Goal: Task Accomplishment & Management: Manage account settings

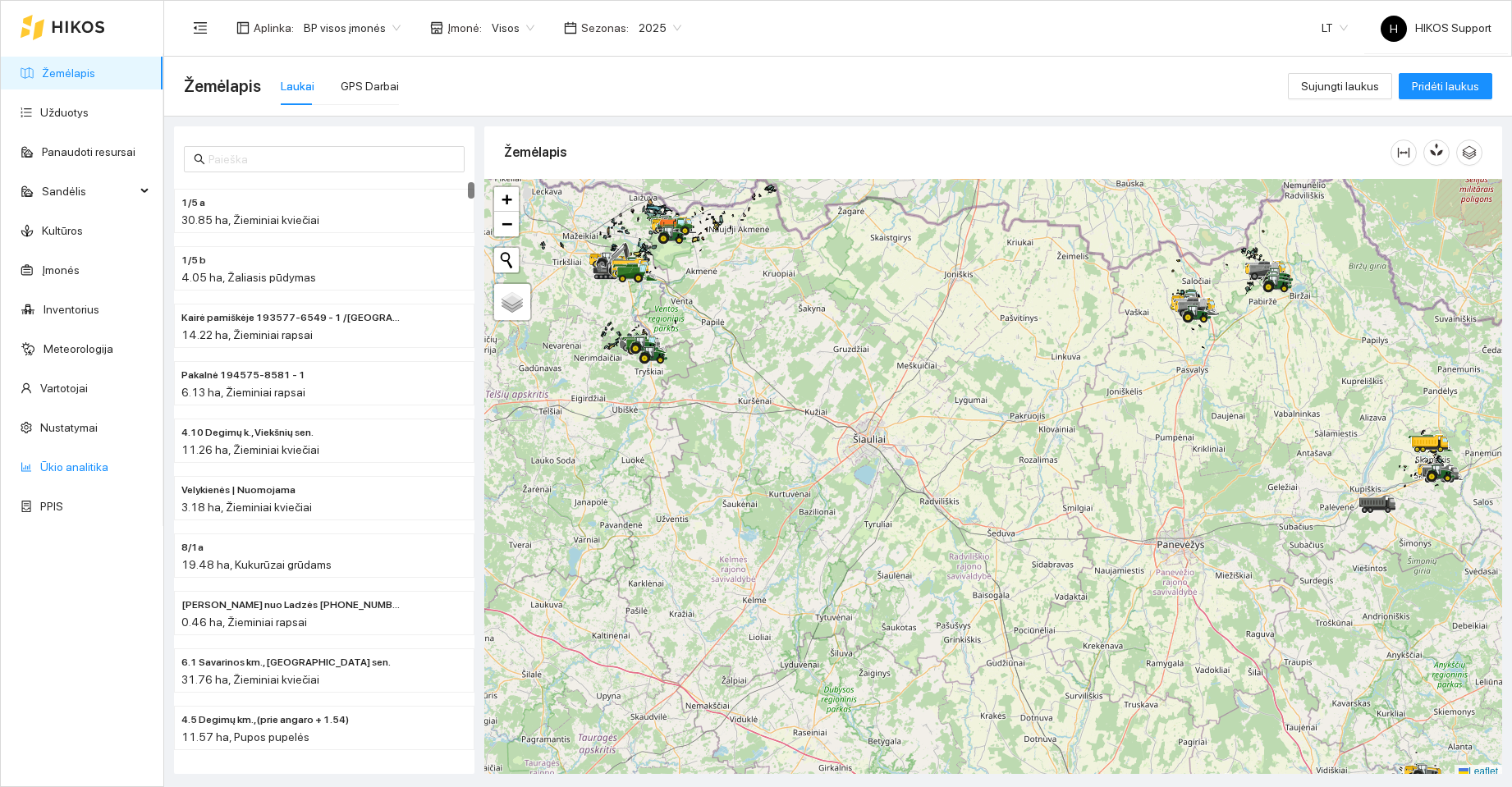
click at [67, 468] on link "Ūkio analitika" at bounding box center [74, 467] width 68 height 13
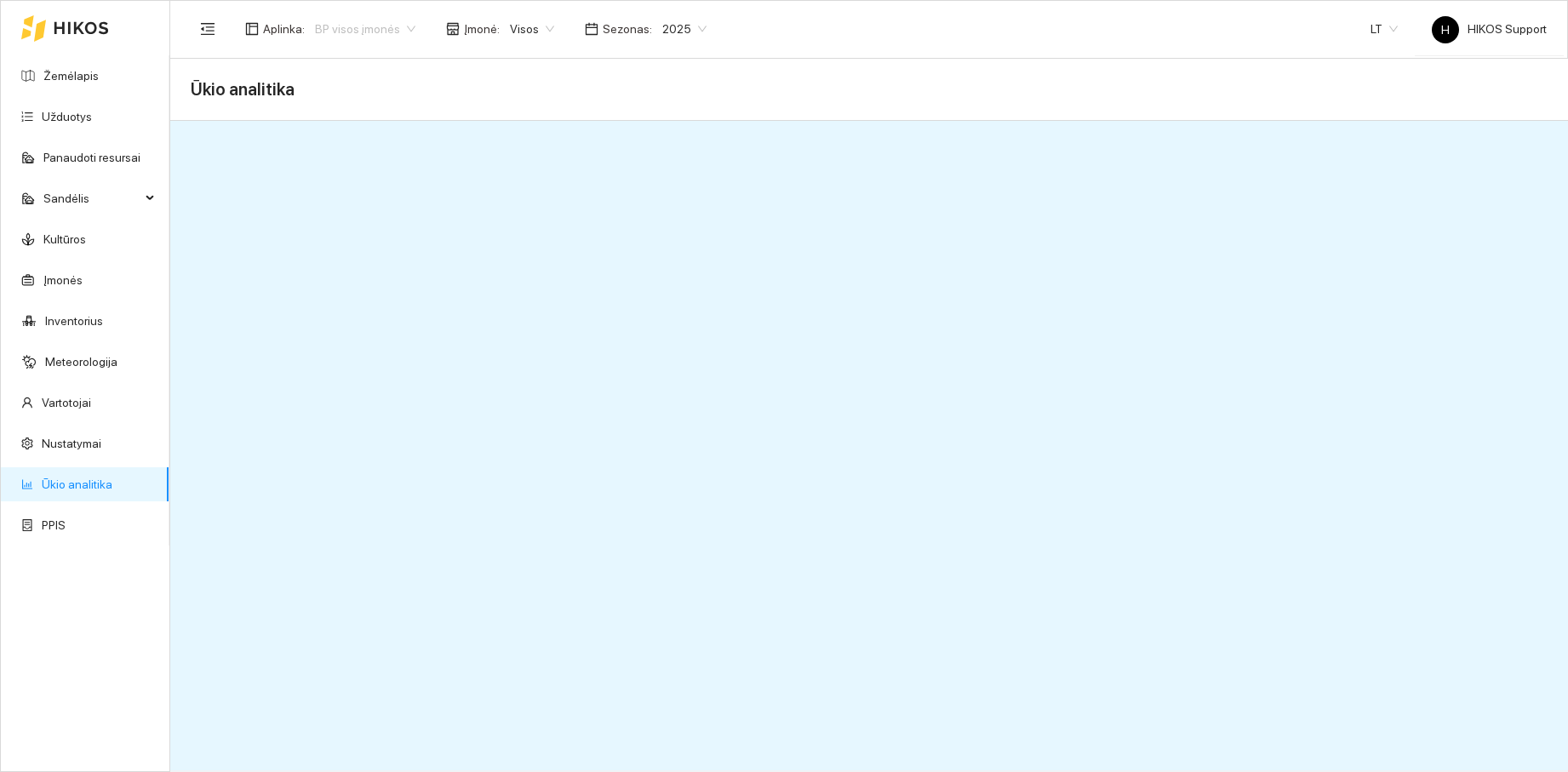
click at [374, 26] on span "BP visos įmonės" at bounding box center [364, 29] width 101 height 25
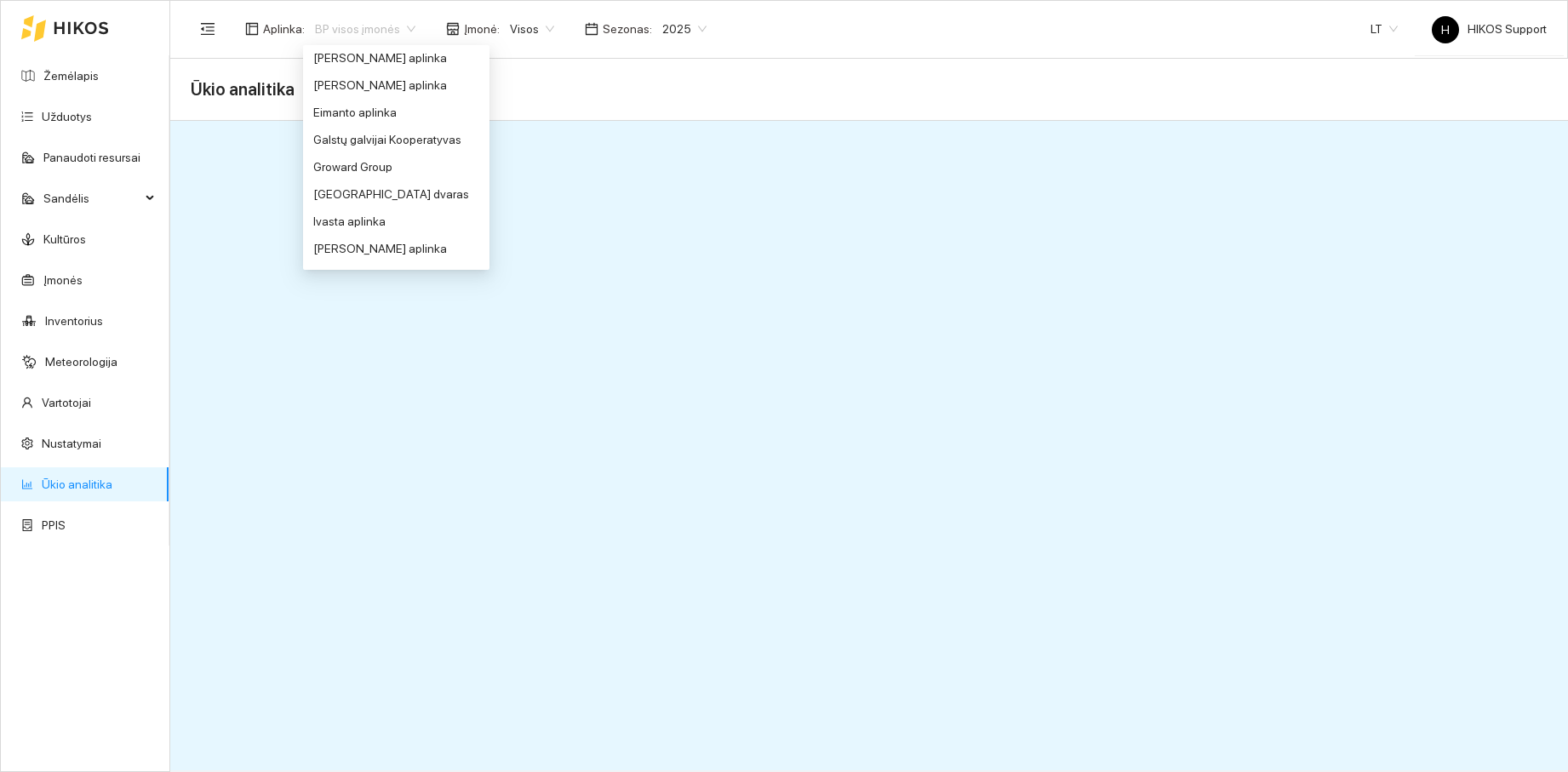
scroll to position [373, 0]
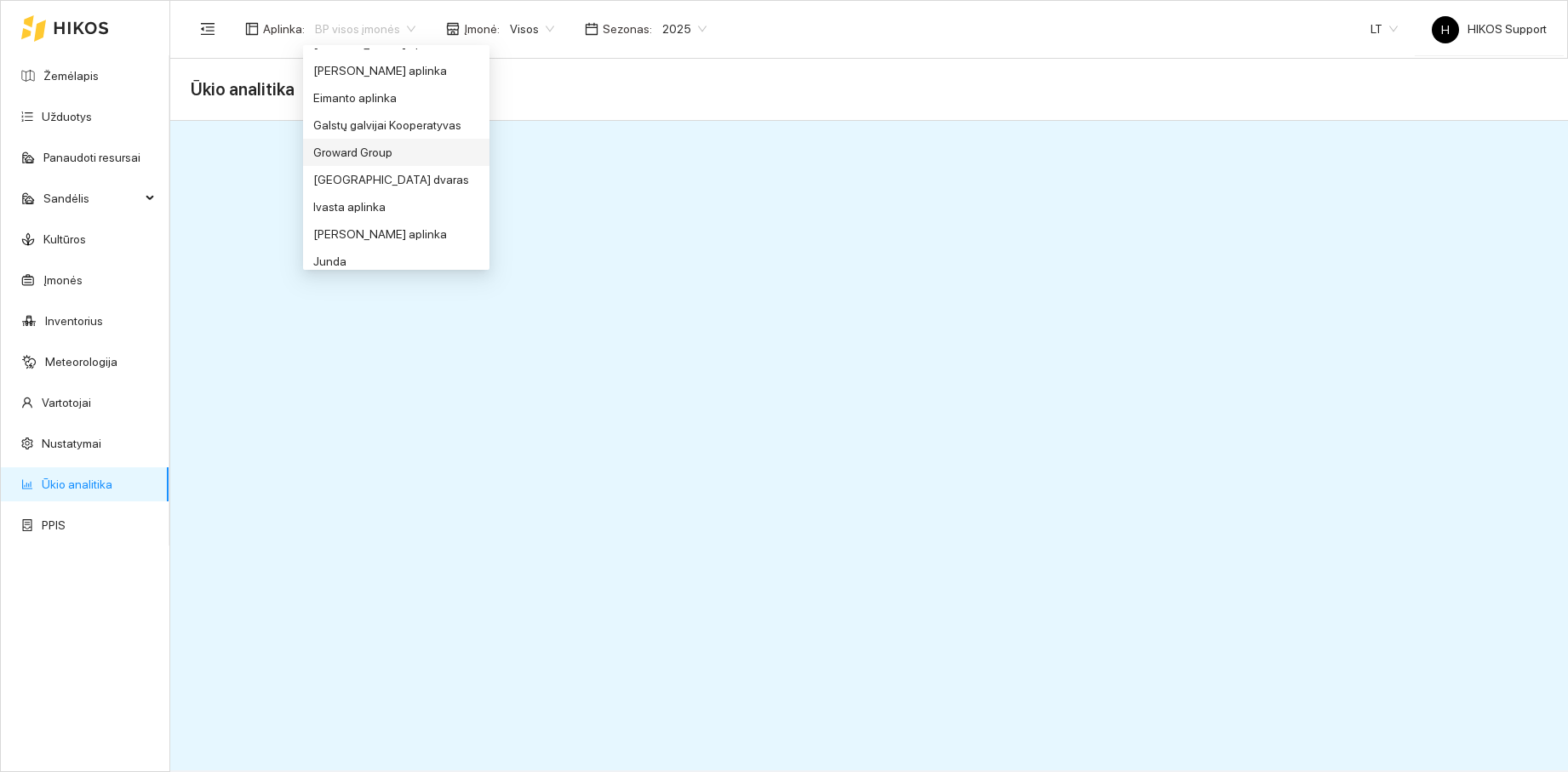
click at [352, 159] on div "Groward Group" at bounding box center [396, 152] width 166 height 18
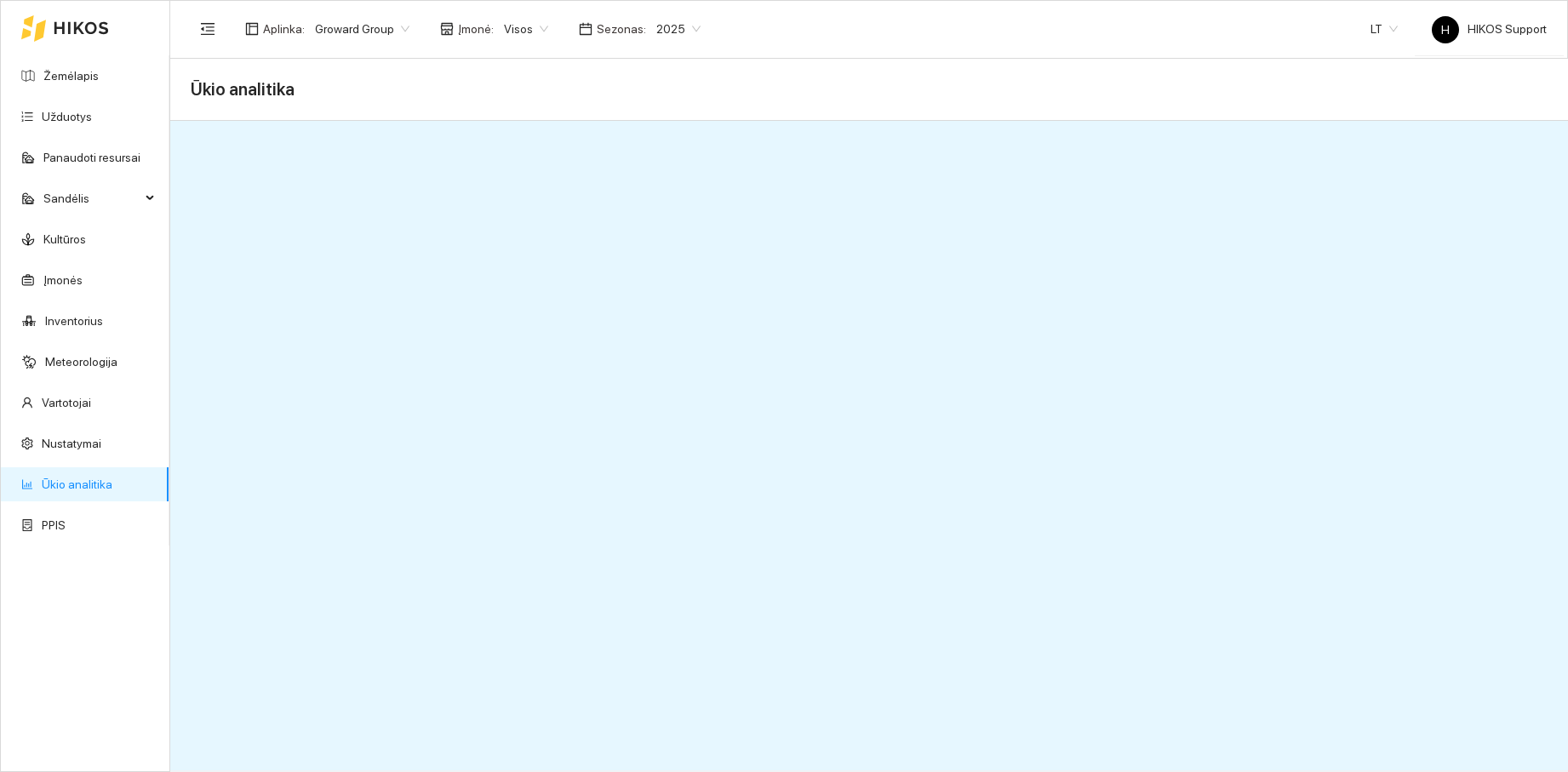
click at [673, 25] on span "2025" at bounding box center [678, 29] width 45 height 25
click at [663, 225] on div "2026" at bounding box center [665, 225] width 45 height 18
click at [59, 115] on link "Užduotys" at bounding box center [66, 117] width 50 height 14
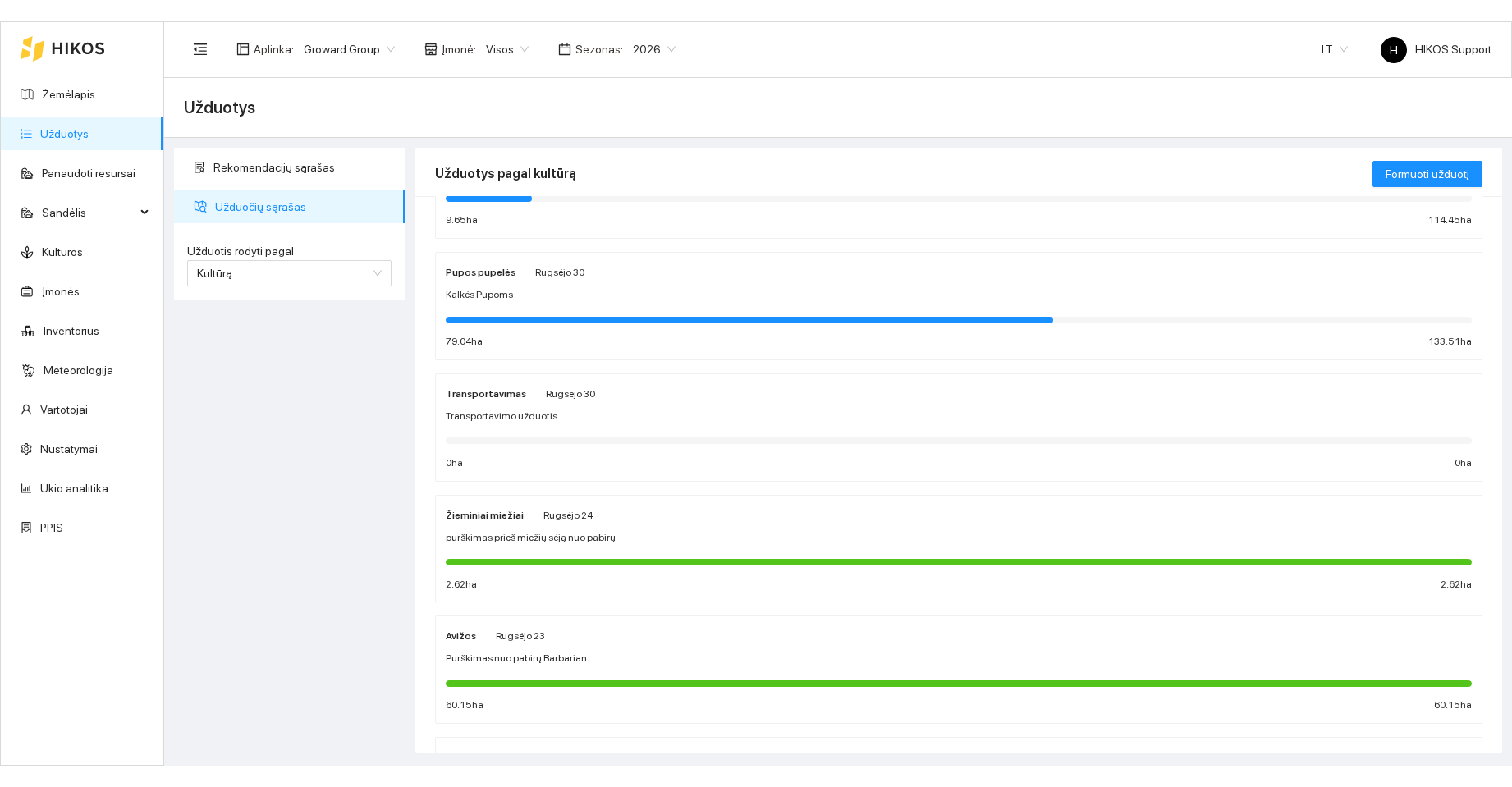
scroll to position [463, 0]
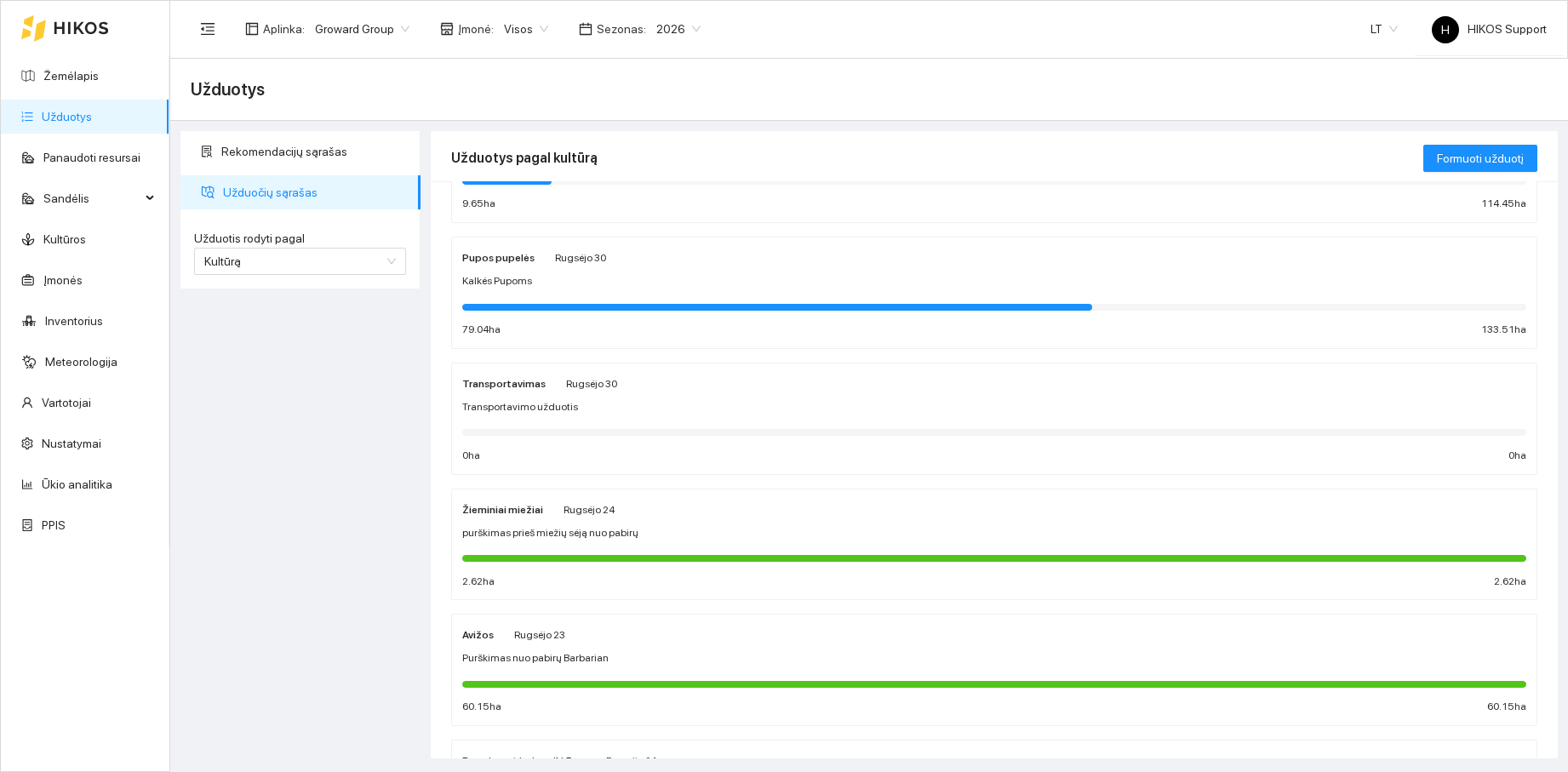
click at [608, 546] on div "Žieminiai miežiai [PERSON_NAME][DATE] purškimas prieš miežių sėją nuo pabirų 2.…" at bounding box center [995, 545] width 1065 height 90
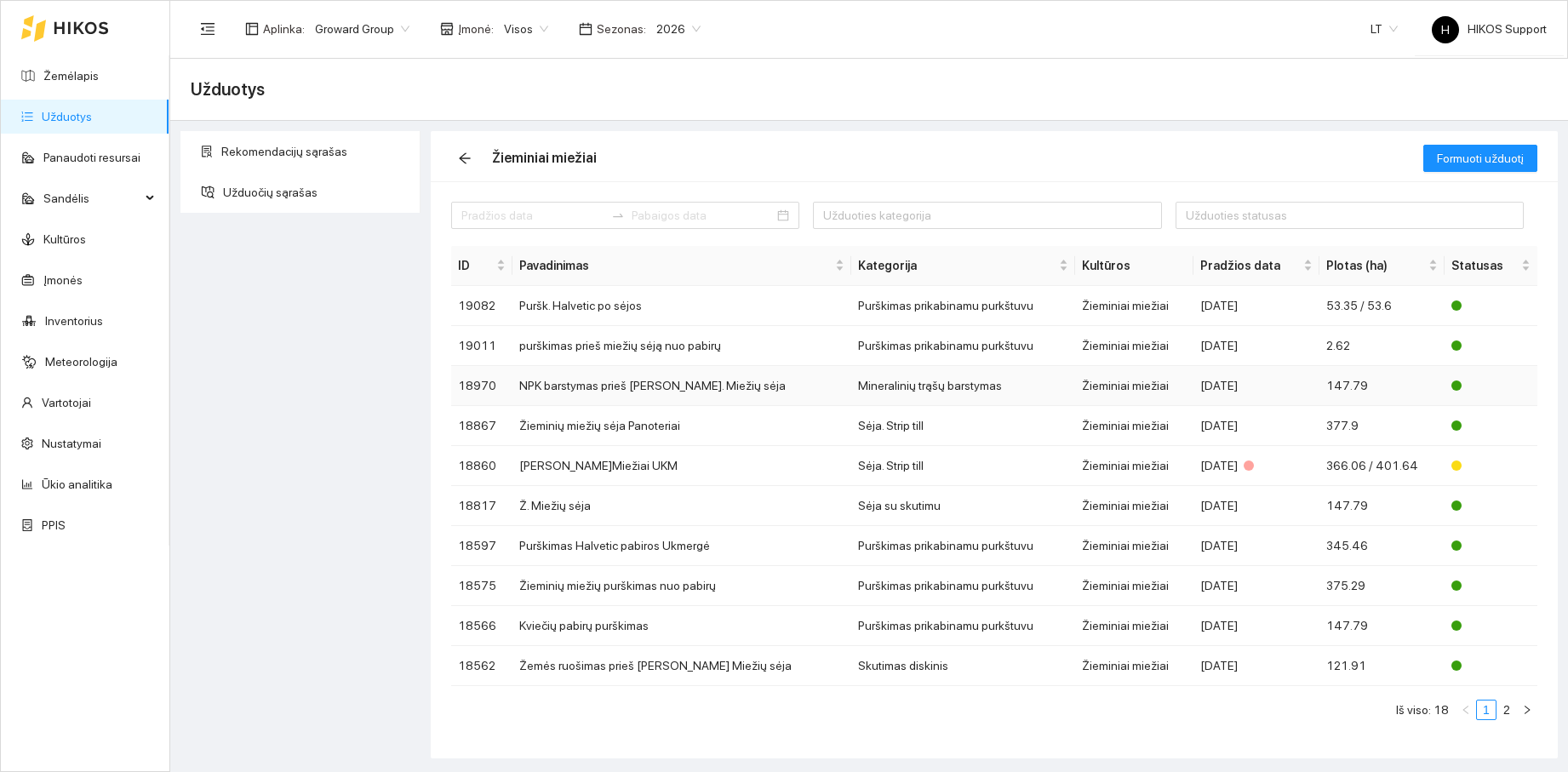
click at [641, 388] on td "NPK barstymas prieš [PERSON_NAME]. Miežių sėja" at bounding box center [682, 386] width 339 height 40
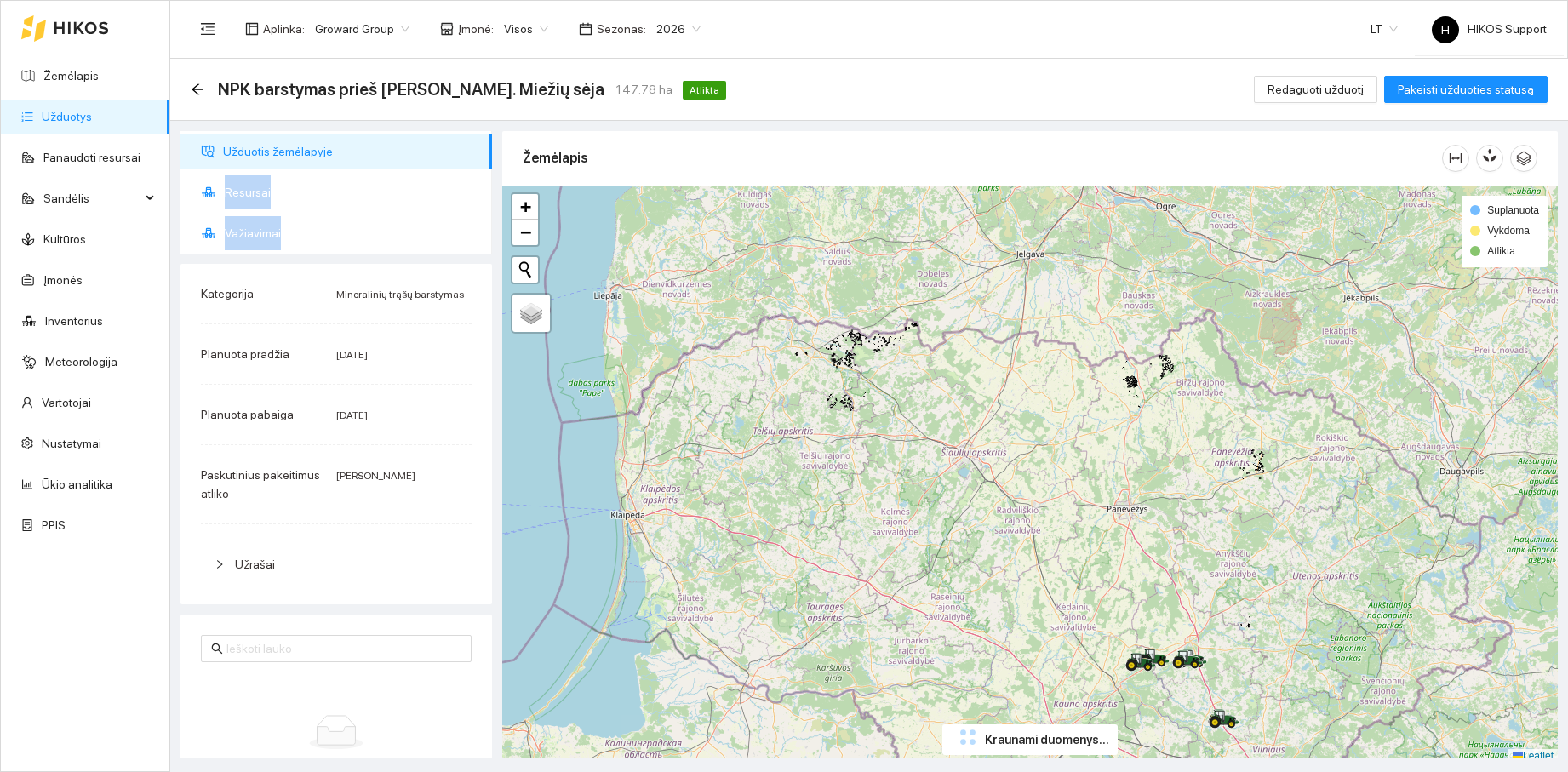
drag, startPoint x: 475, startPoint y: 156, endPoint x: 347, endPoint y: 208, distance: 138.2
click at [468, 219] on ul "Užduotis žemėlapyje Resursai Važiavimai" at bounding box center [336, 192] width 312 height 122
click at [246, 192] on span "Resursai" at bounding box center [351, 192] width 253 height 34
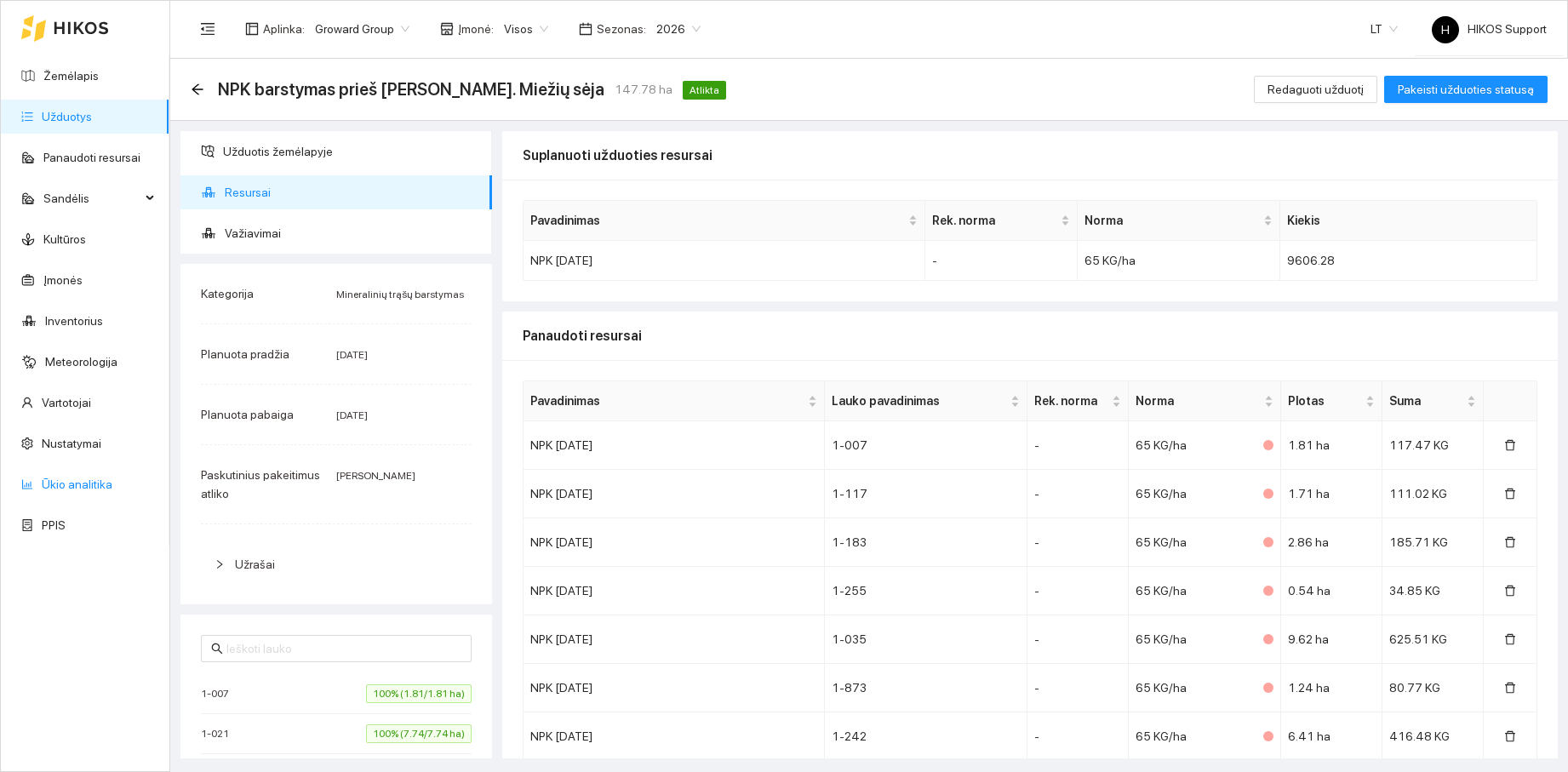
click at [75, 483] on link "Ūkio analitika" at bounding box center [77, 484] width 71 height 14
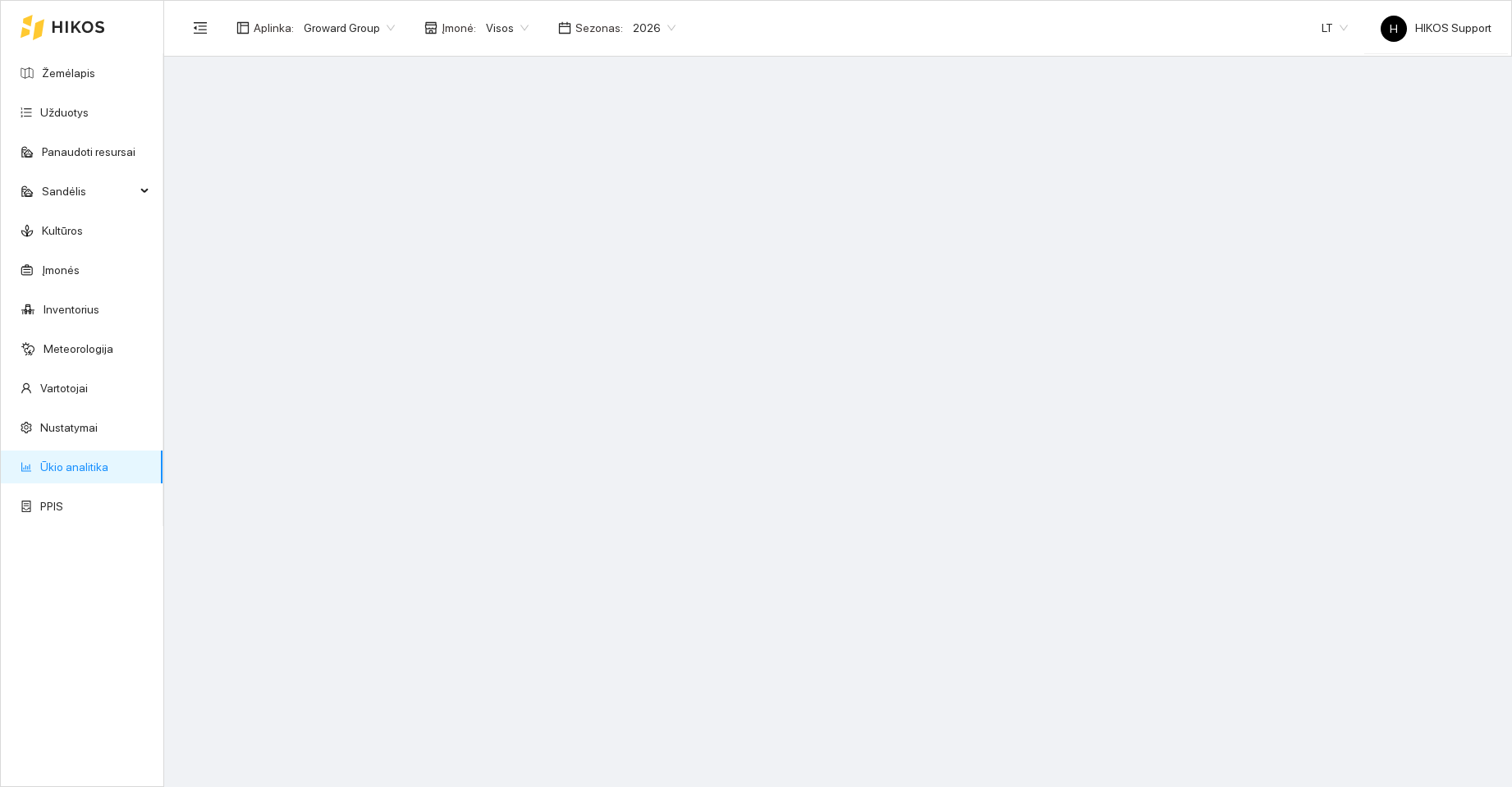
click at [72, 464] on link "Ūkio analitika" at bounding box center [74, 467] width 68 height 13
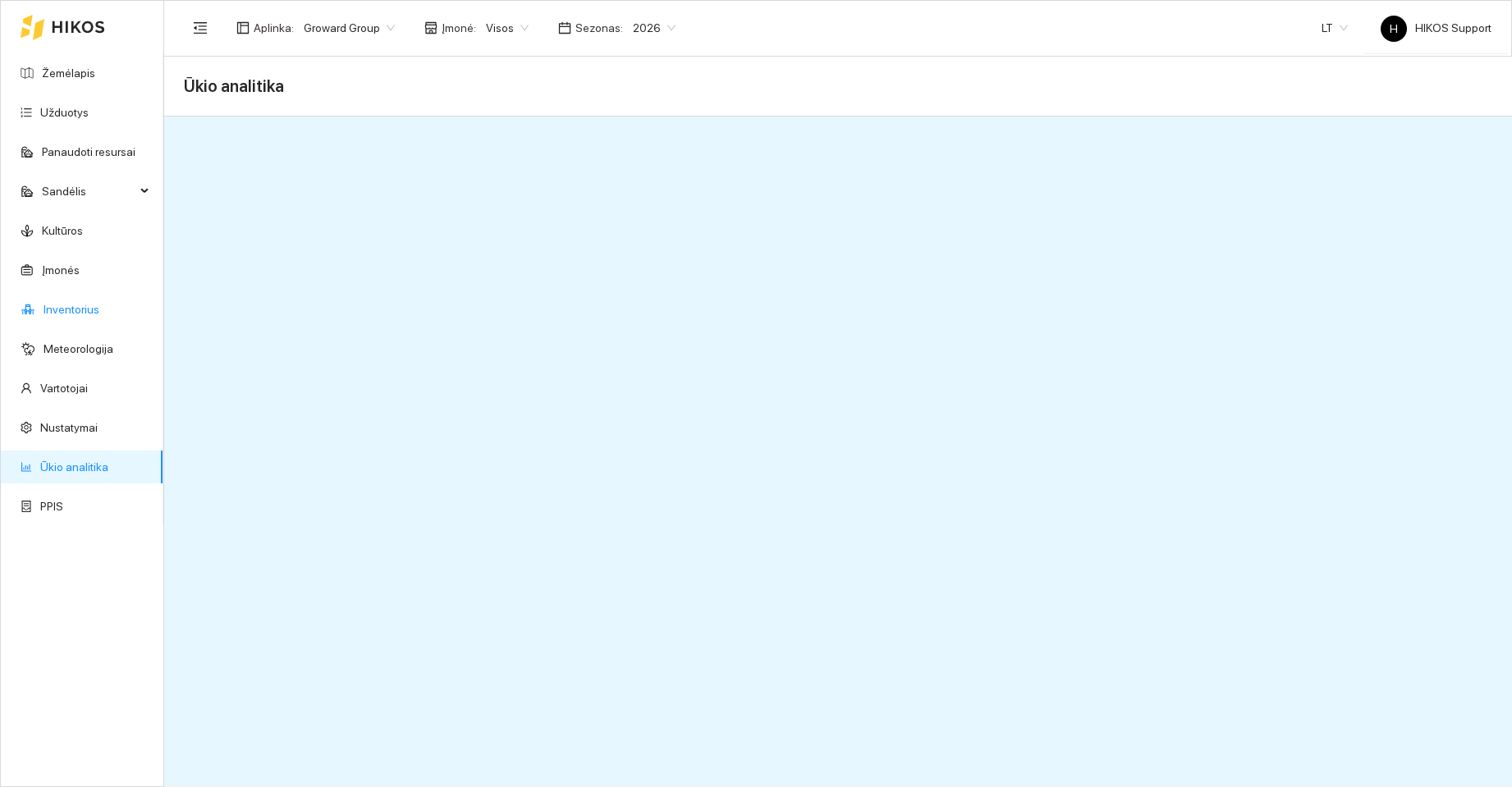
click at [67, 311] on link "Inventorius" at bounding box center [72, 309] width 56 height 13
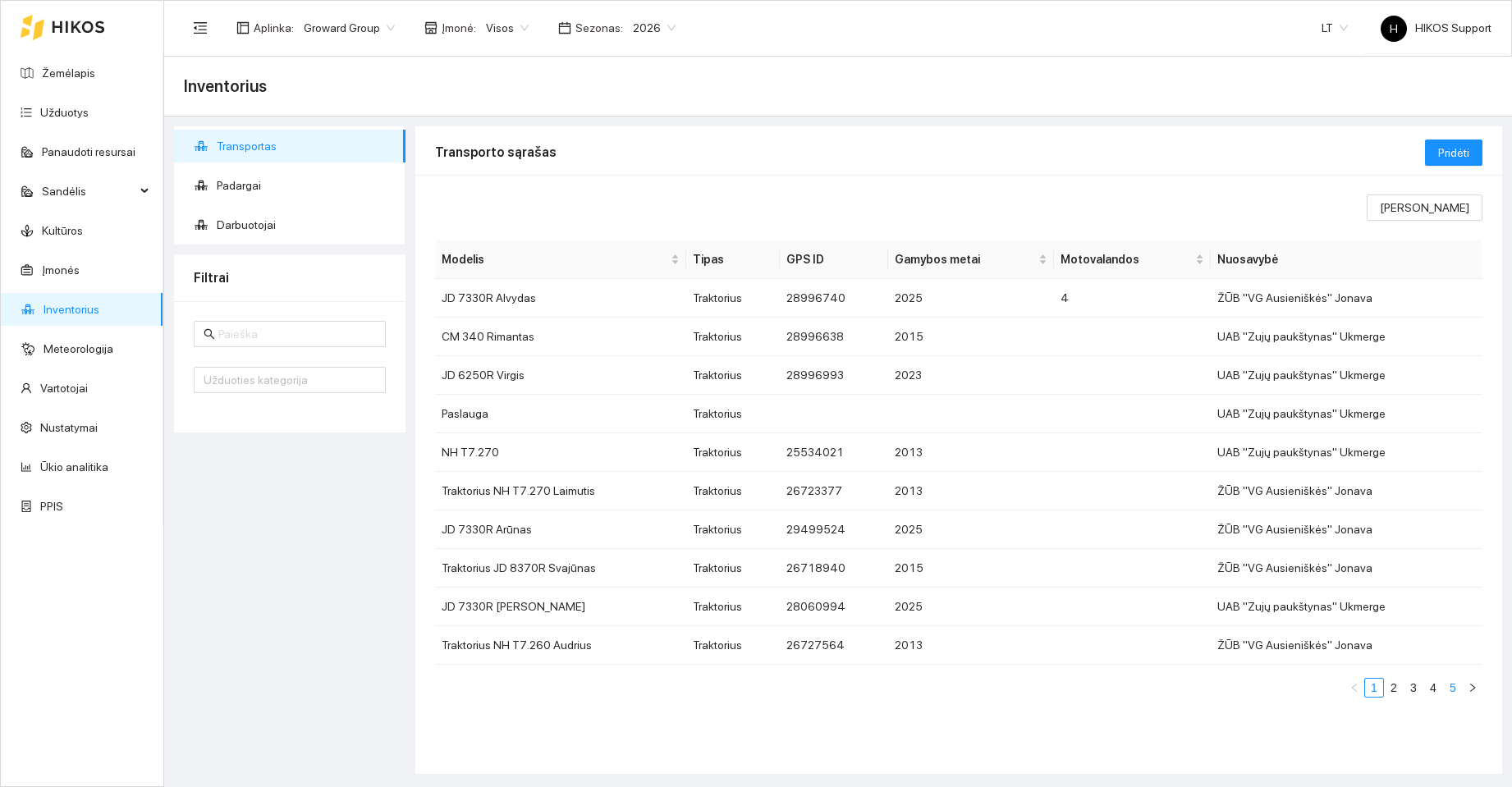
click at [1450, 686] on link "5" at bounding box center [1452, 688] width 18 height 18
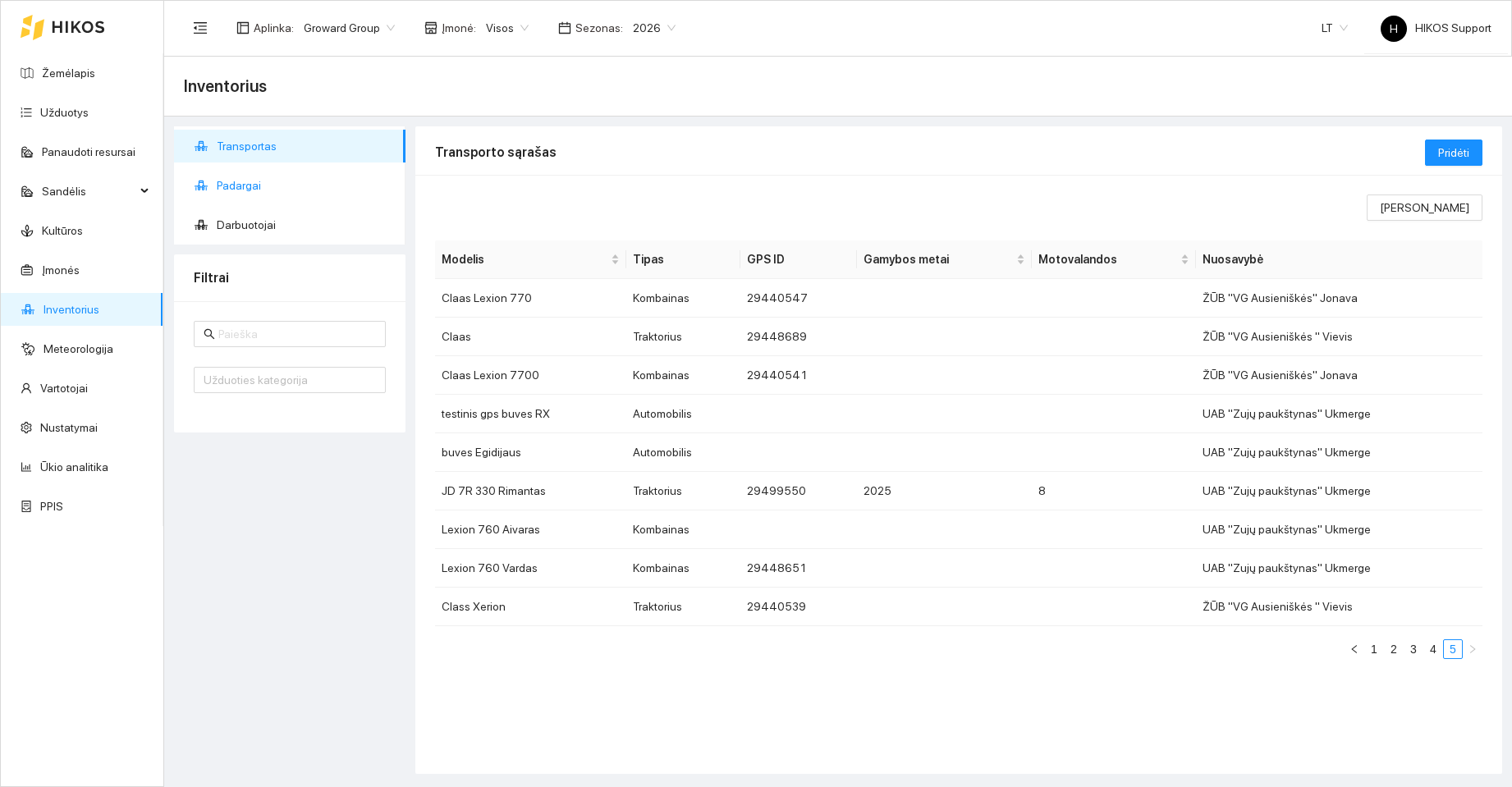
click at [244, 188] on span "Padargai" at bounding box center [304, 185] width 175 height 33
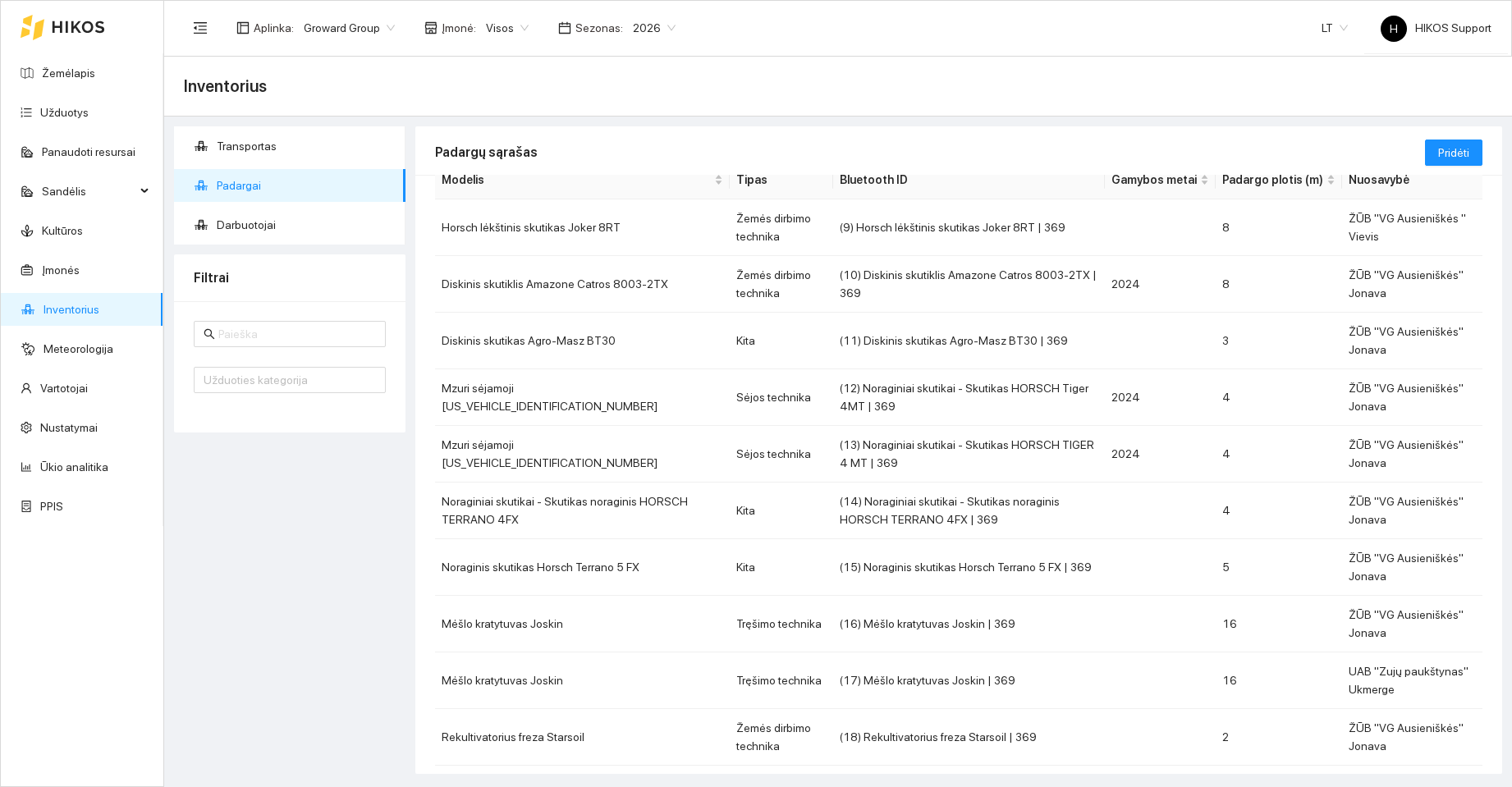
scroll to position [137, 0]
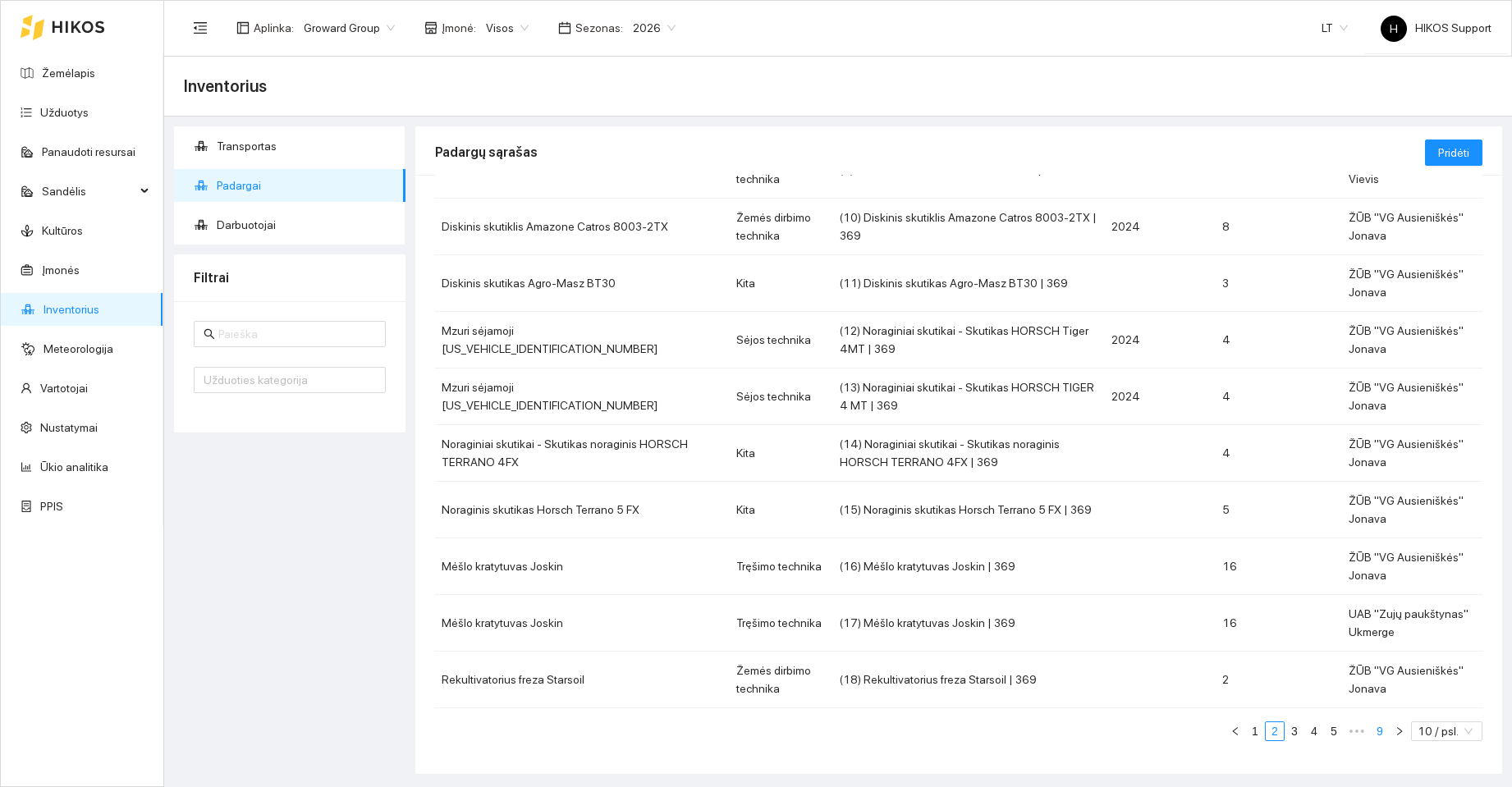
click at [1371, 727] on link "9" at bounding box center [1380, 731] width 18 height 18
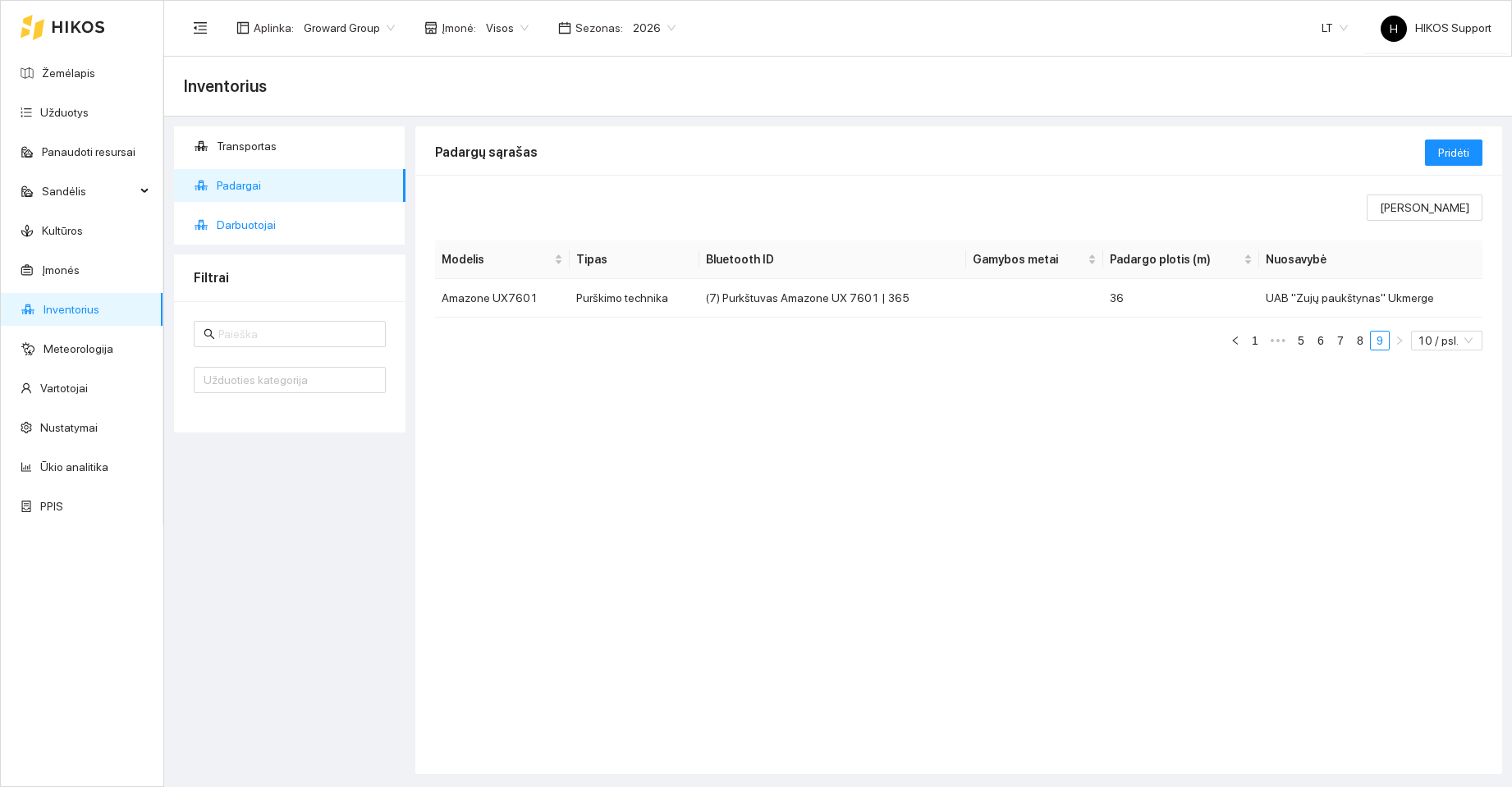
click at [243, 215] on span "Darbuotojai" at bounding box center [304, 224] width 175 height 33
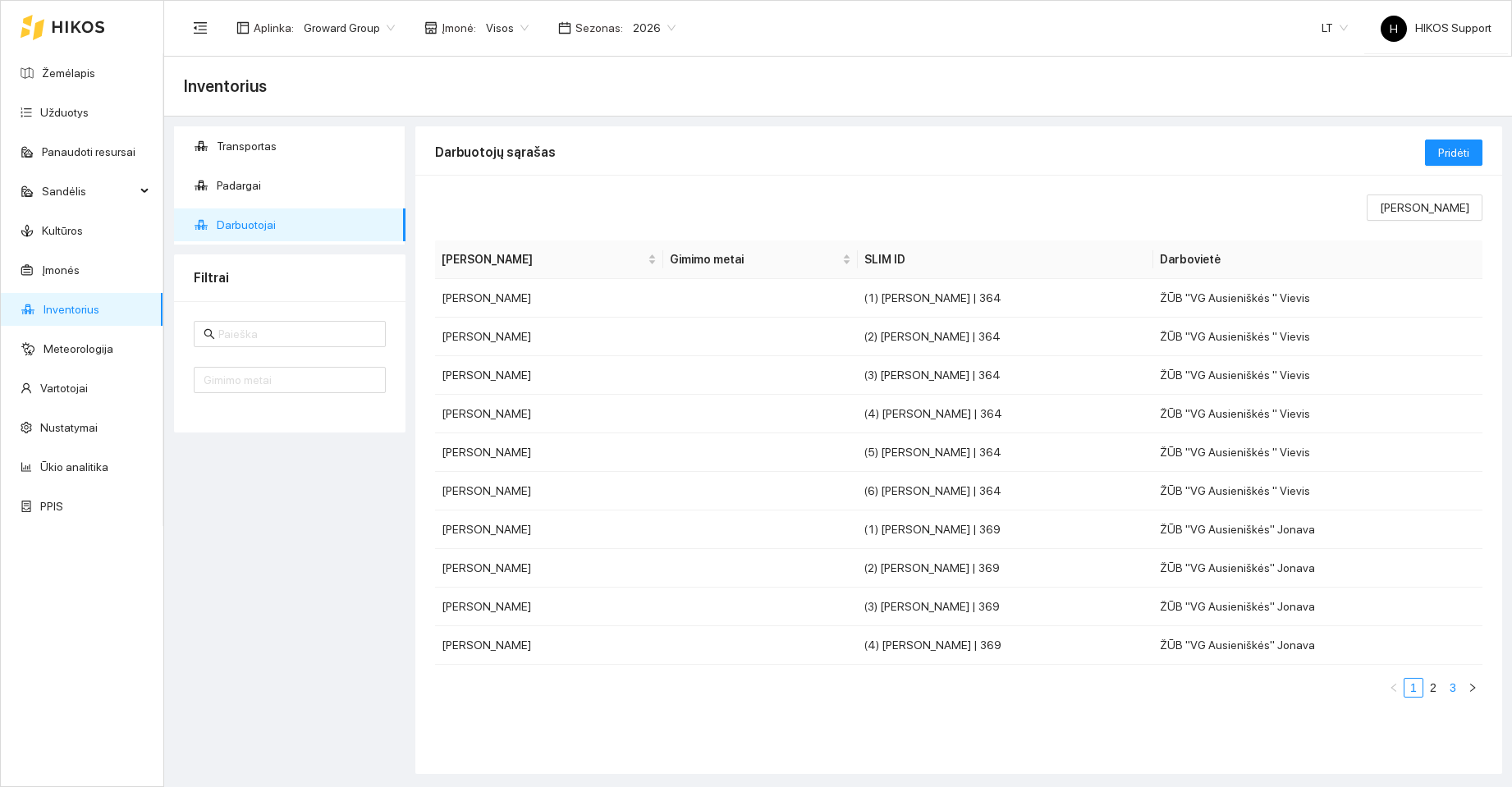
click at [1454, 691] on link "3" at bounding box center [1452, 688] width 18 height 18
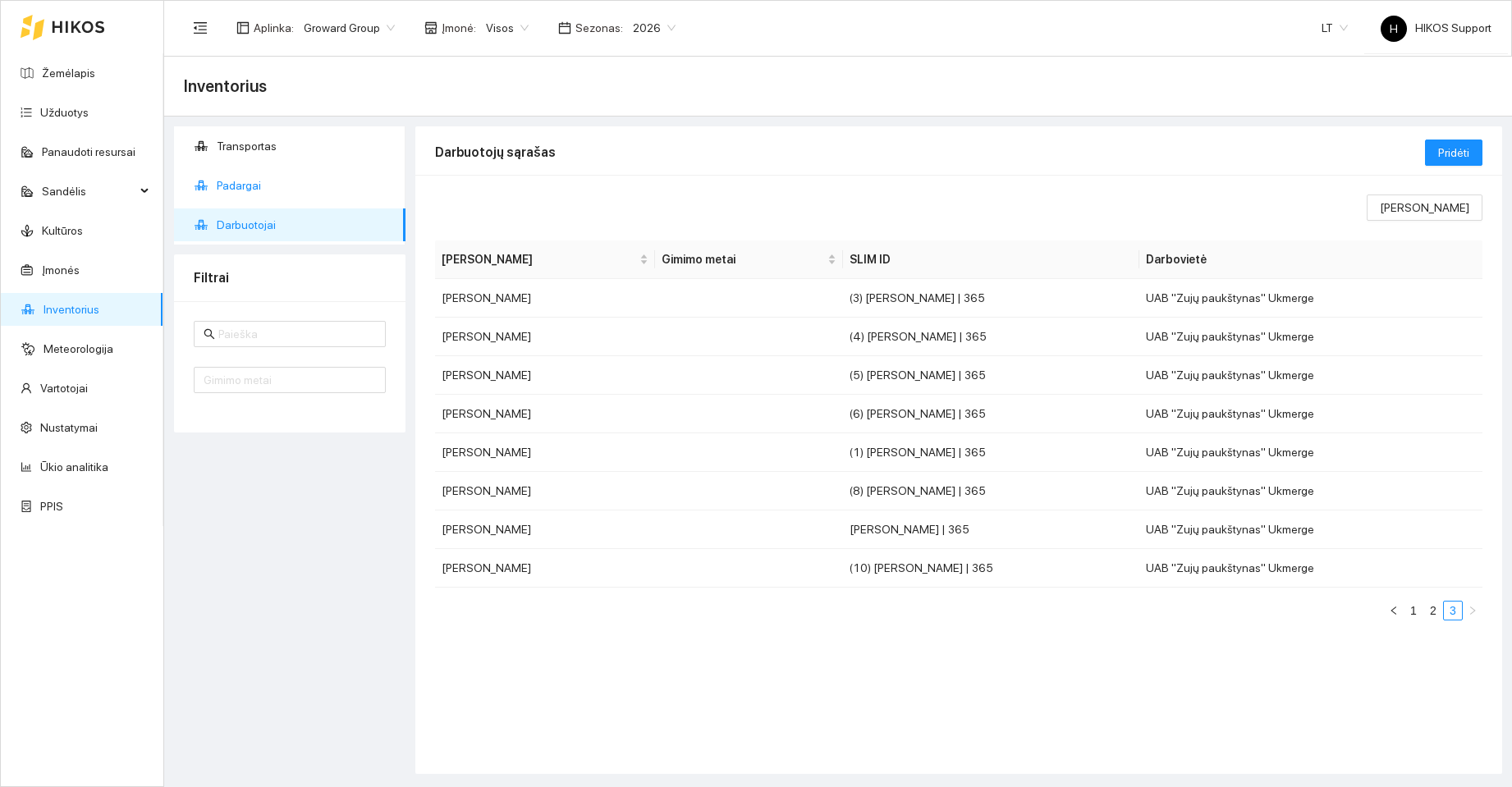
click at [254, 186] on span "Padargai" at bounding box center [304, 185] width 175 height 33
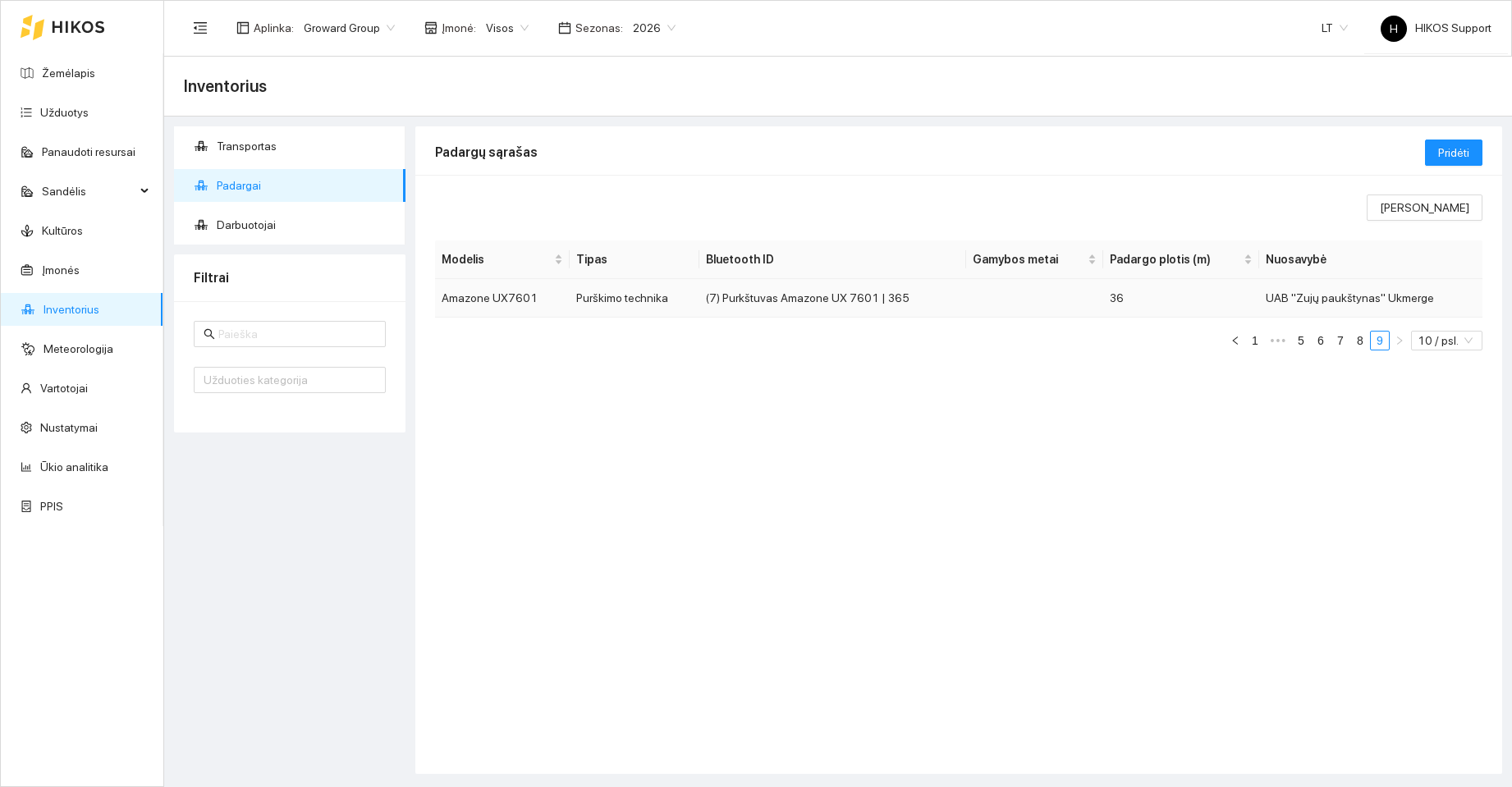
click at [827, 302] on td "(7) Purkštuvas Amazone UX 7601 | 365" at bounding box center [833, 298] width 267 height 39
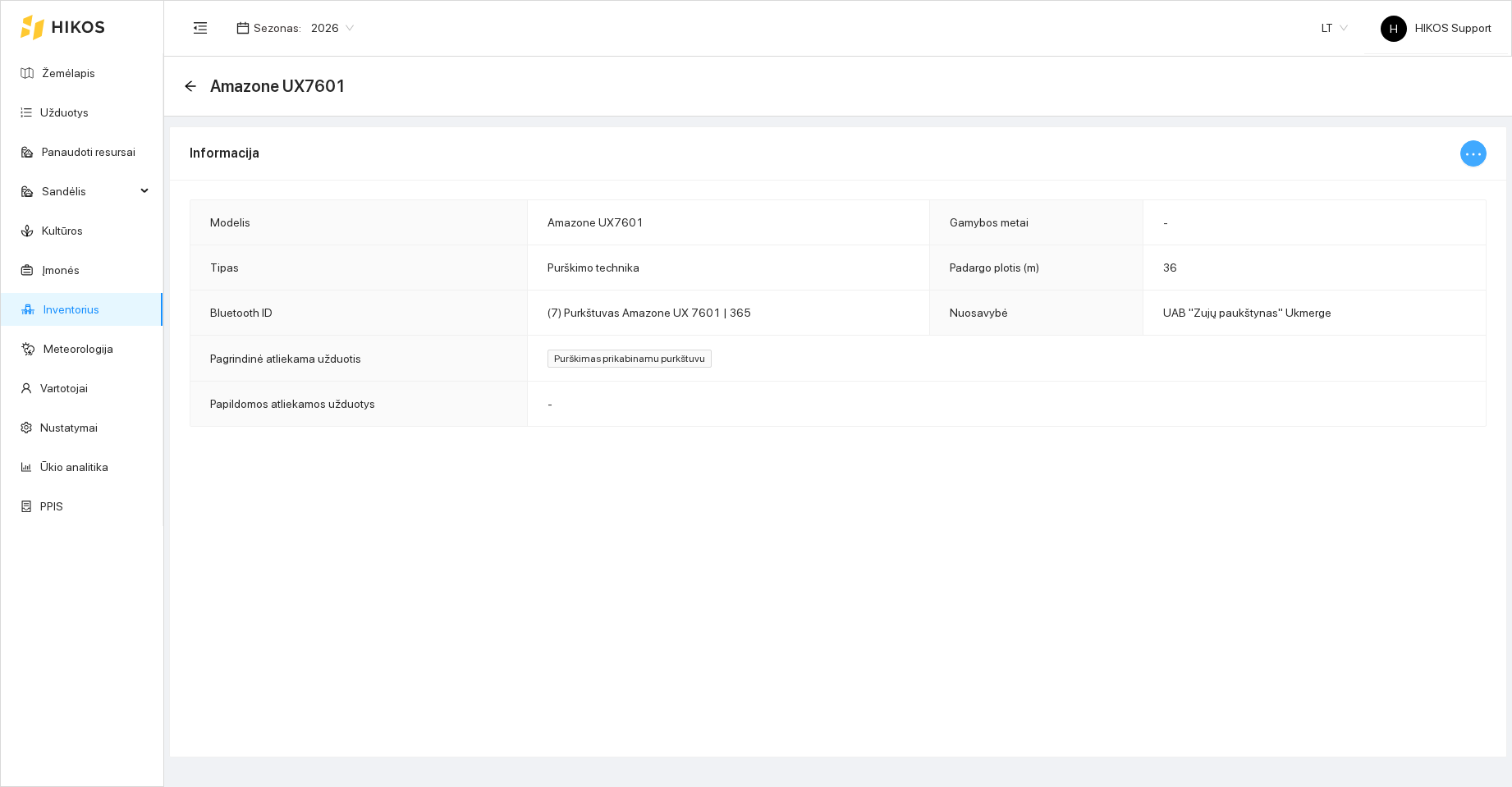
click at [1469, 152] on icon "ellipsis" at bounding box center [1473, 153] width 19 height 19
click at [1439, 185] on span "Keisti informaciją" at bounding box center [1439, 185] width 84 height 18
type input "Amazone UX7601"
type input "36"
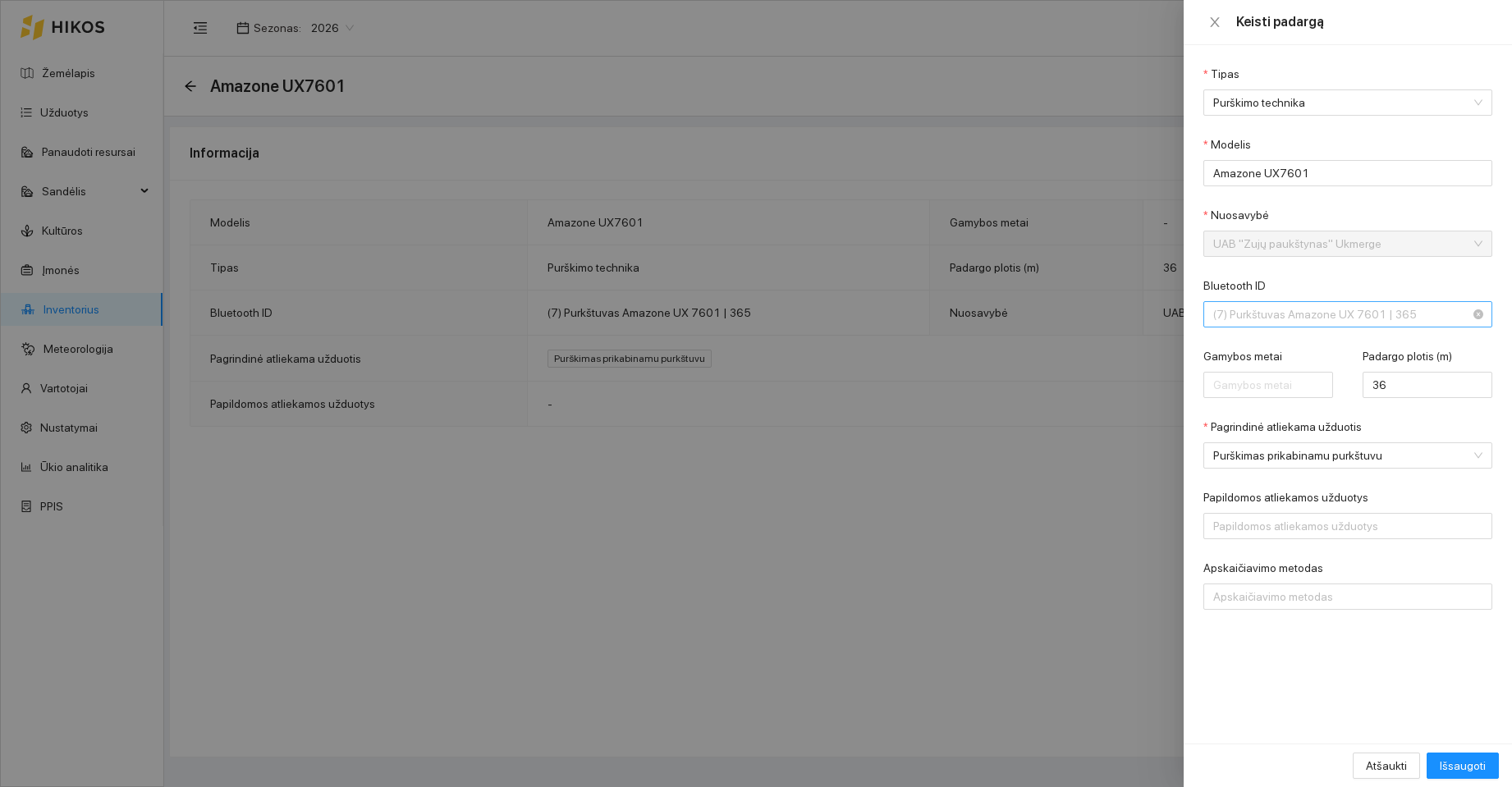
click at [1424, 319] on span "(7) Purkštuvas Amazone UX 7601 | 365" at bounding box center [1337, 313] width 246 height 24
click at [1214, 19] on icon "close" at bounding box center [1215, 23] width 13 height 13
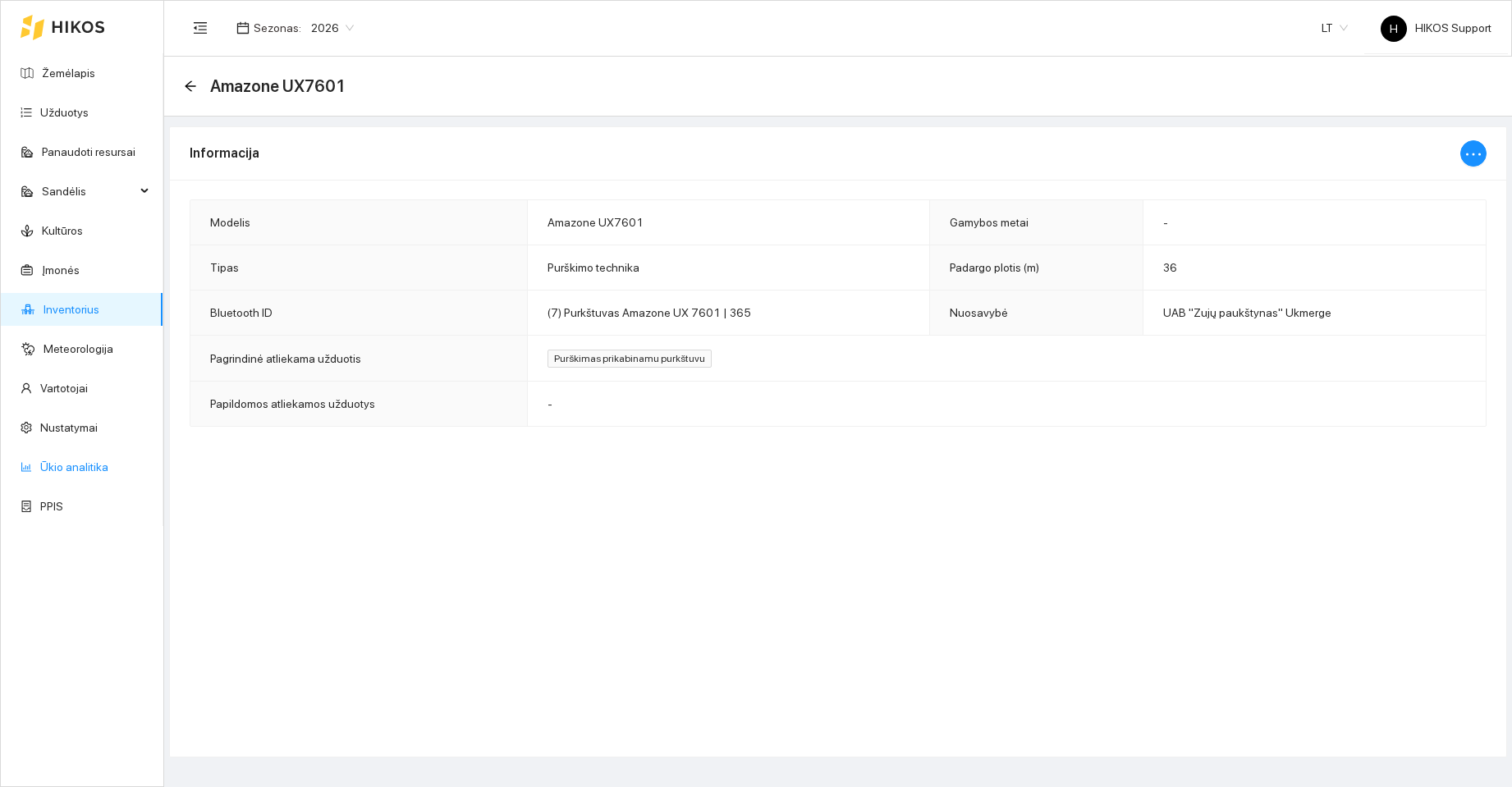
click at [73, 460] on link "Ūkio analitika" at bounding box center [74, 467] width 68 height 13
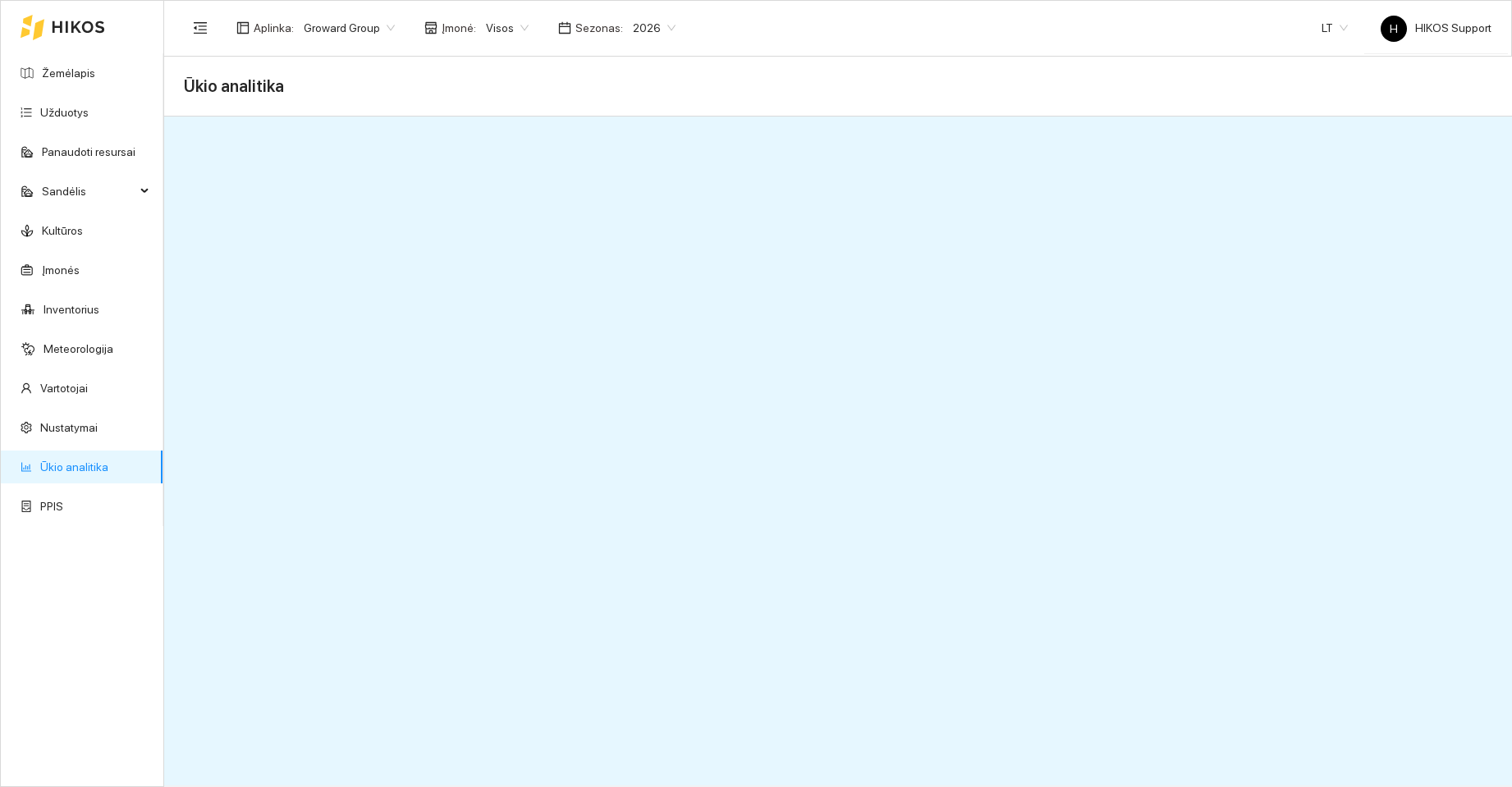
click at [367, 29] on span "Groward Group" at bounding box center [349, 28] width 91 height 24
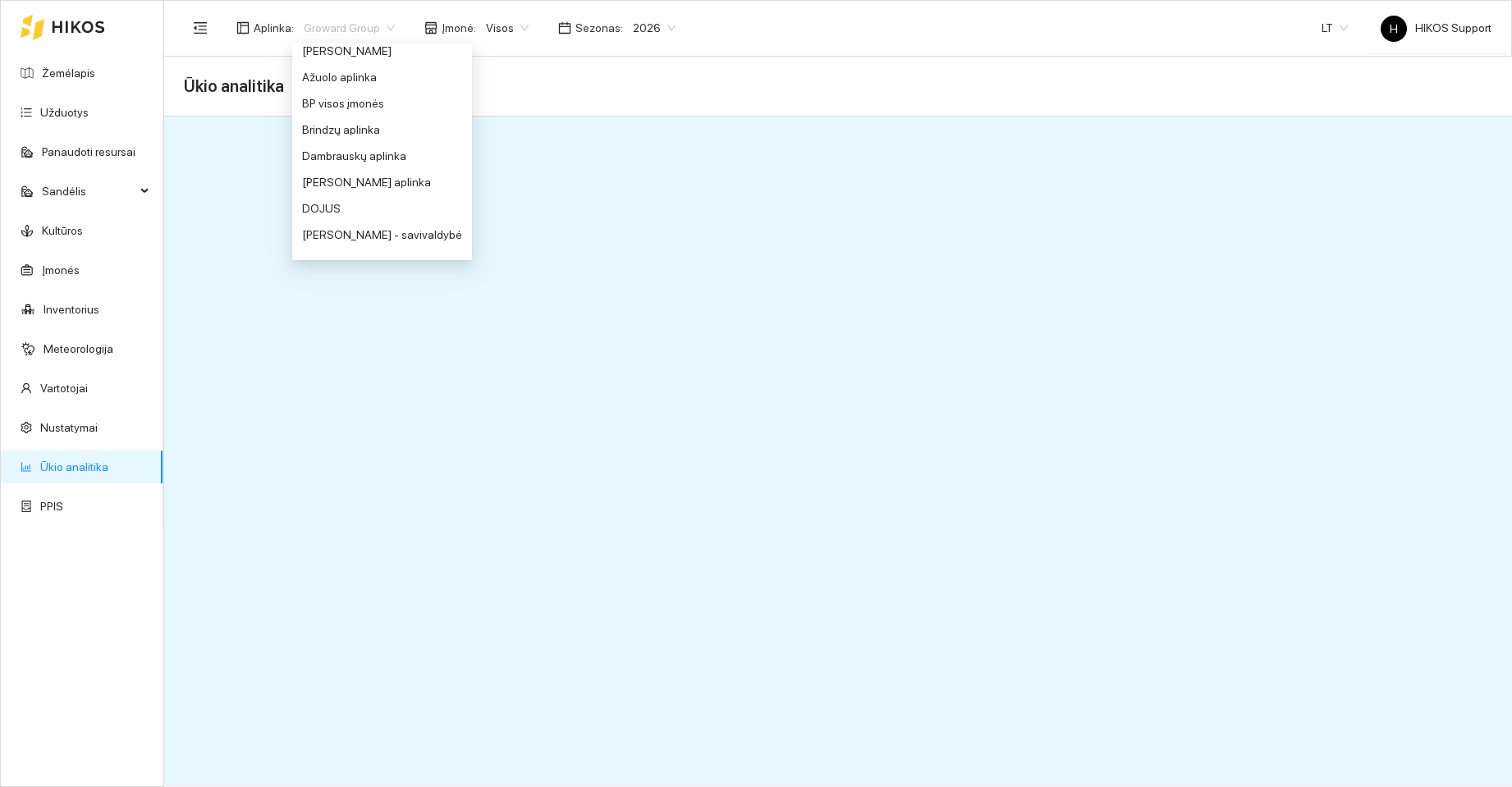
scroll to position [47, 0]
click at [349, 119] on div "BP visos įmonės" at bounding box center [382, 118] width 160 height 18
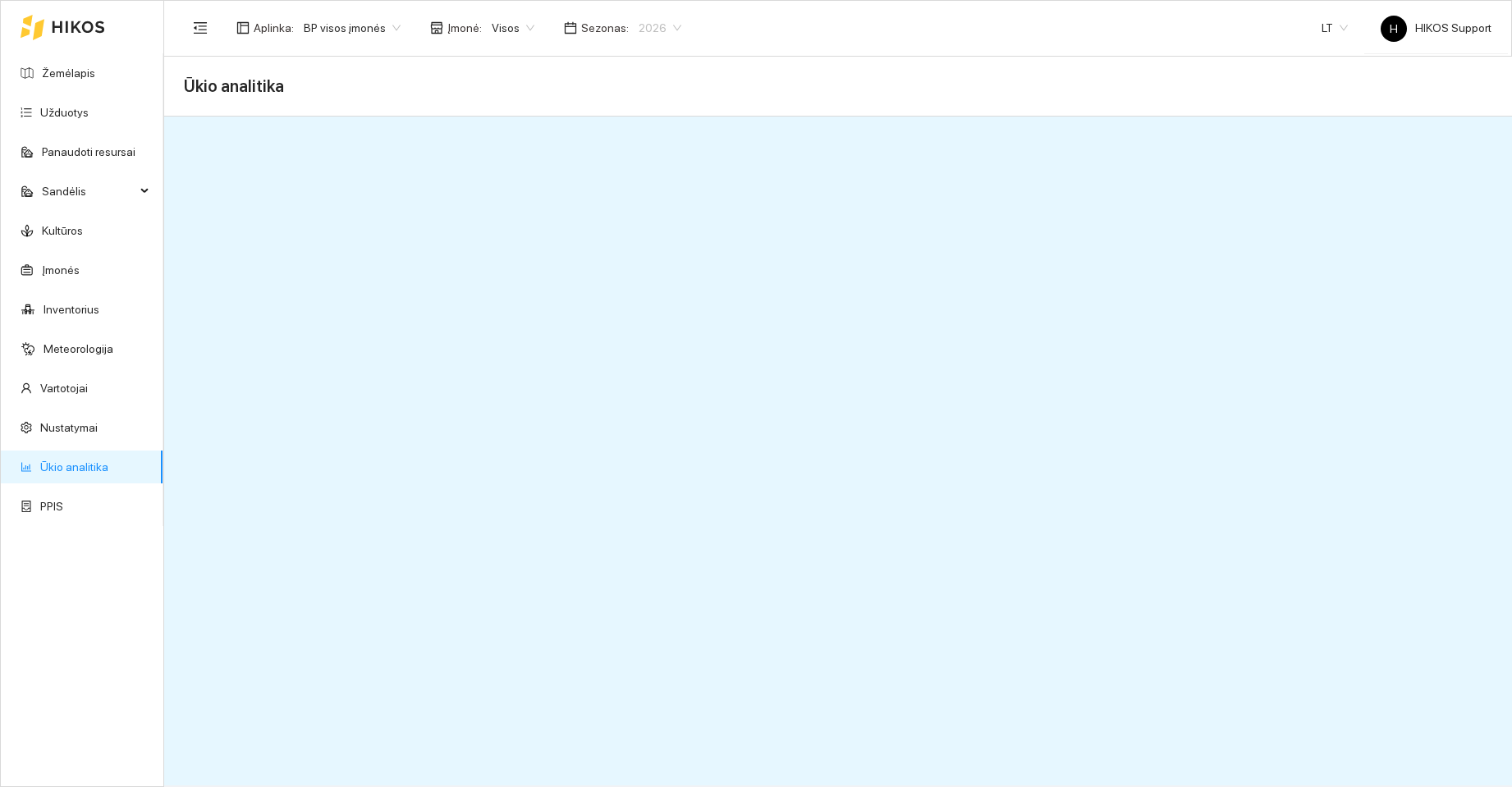
click at [662, 34] on span "2026" at bounding box center [660, 28] width 43 height 24
click at [638, 192] on div "2025" at bounding box center [646, 190] width 43 height 18
click at [662, 29] on span "2025" at bounding box center [660, 28] width 43 height 24
click at [644, 219] on div "2026" at bounding box center [646, 217] width 43 height 18
